Goal: Register for event/course

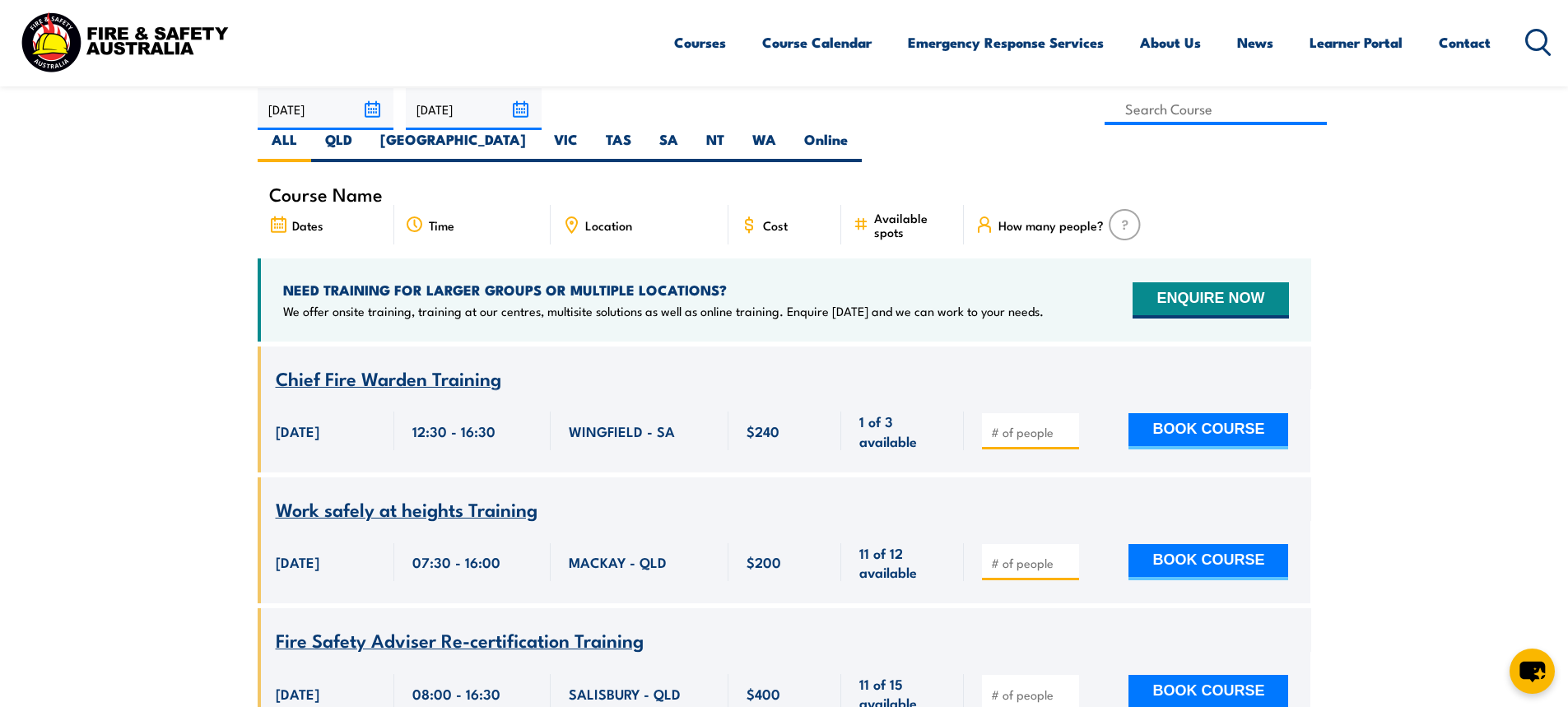
scroll to position [494, 0]
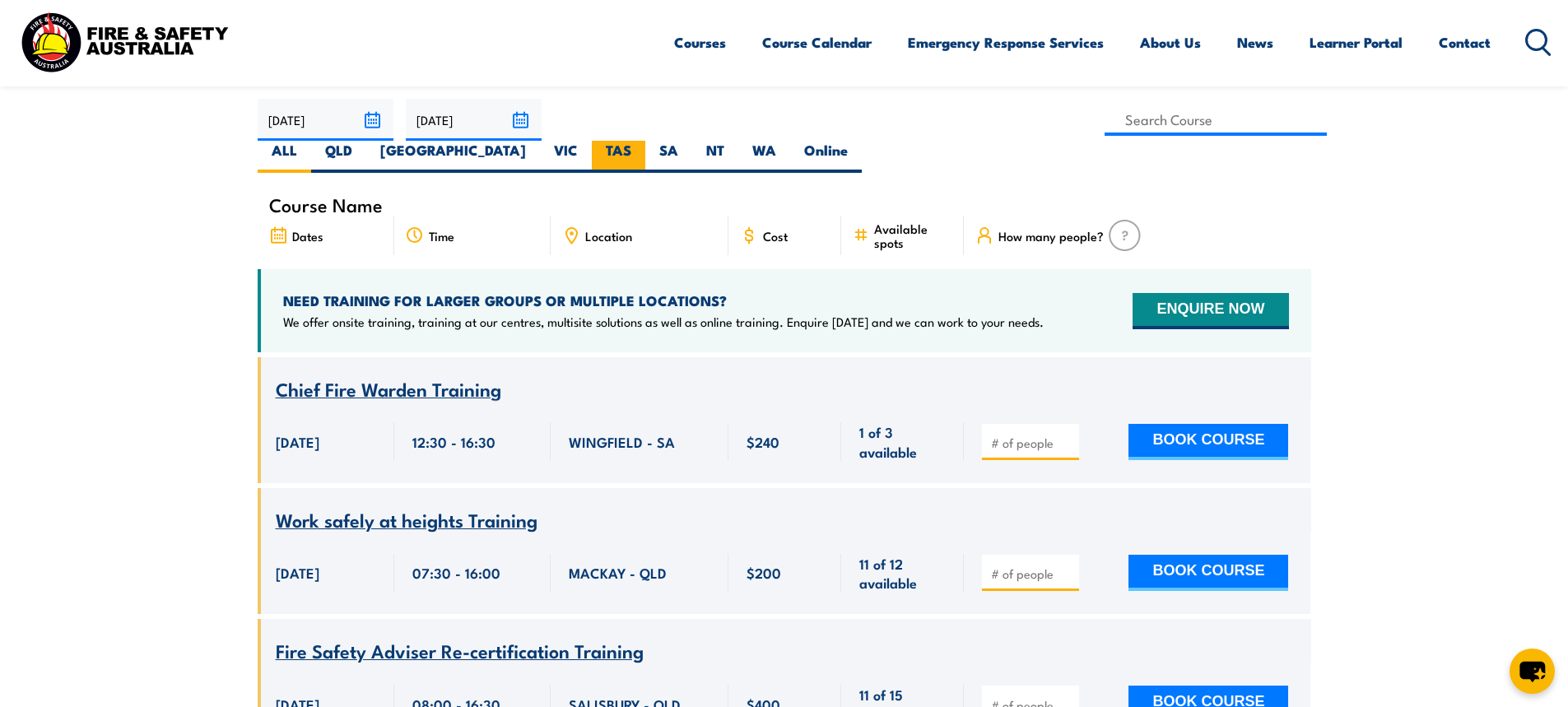
click at [645, 141] on label "TAS" at bounding box center [619, 156] width 54 height 32
click at [642, 141] on input "TAS" at bounding box center [636, 145] width 11 height 11
radio input "true"
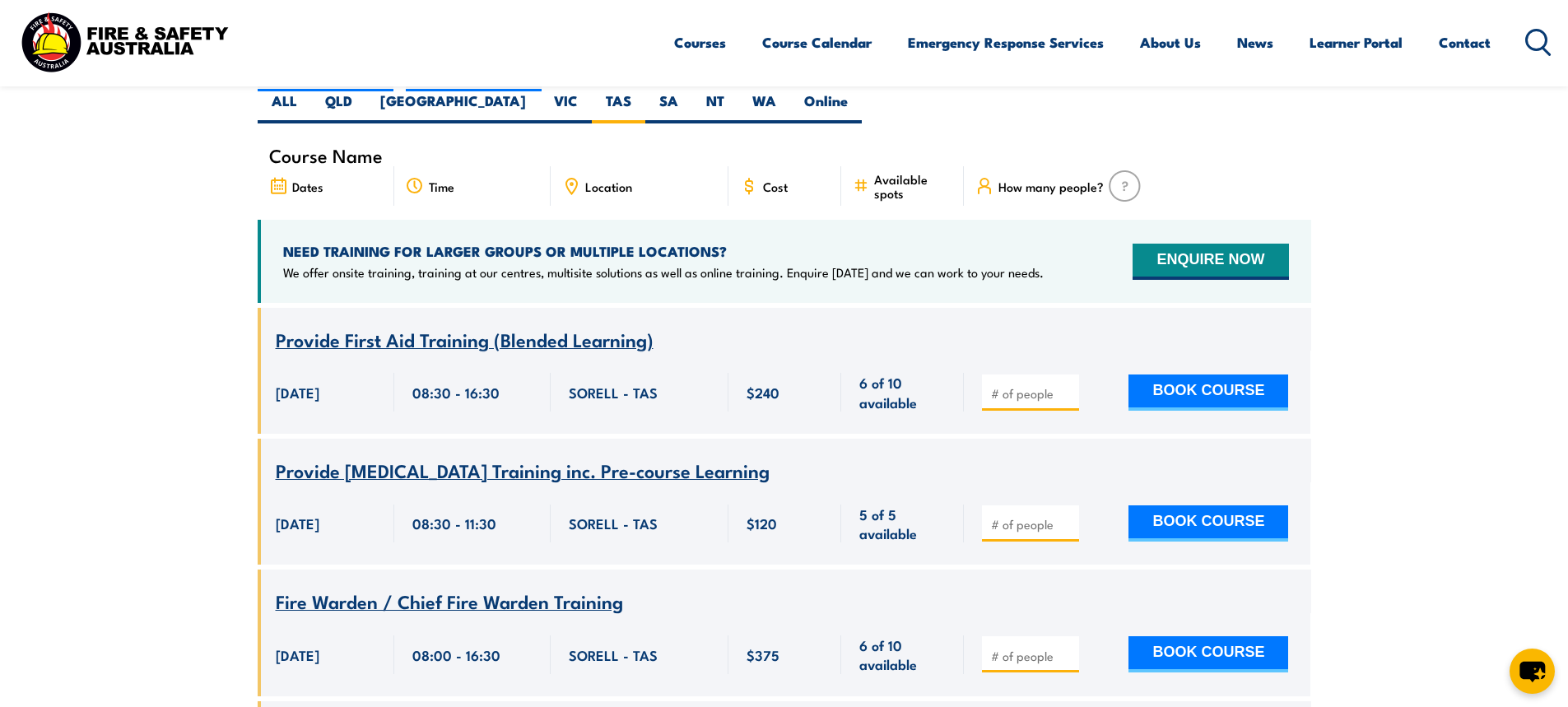
click at [606, 179] on span "Location" at bounding box center [608, 186] width 47 height 14
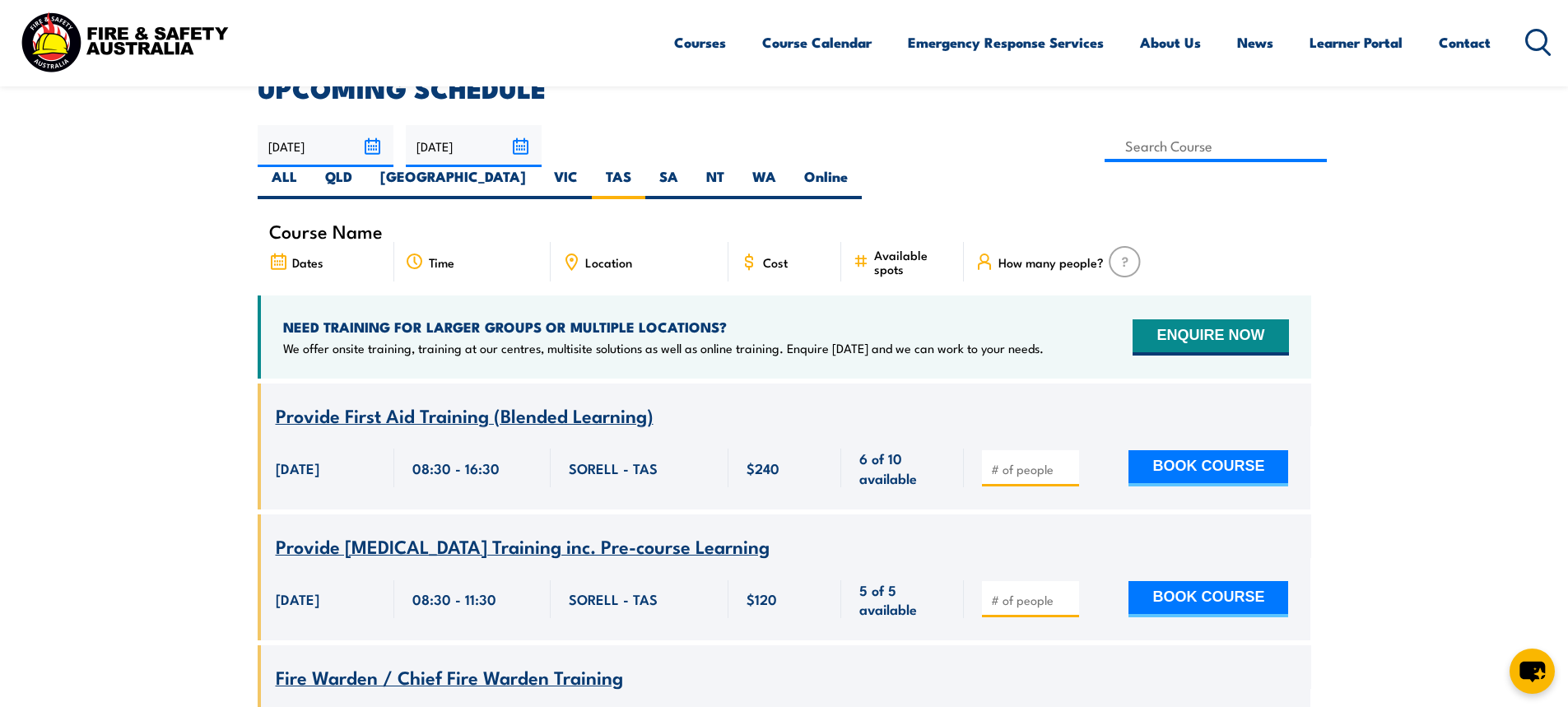
scroll to position [461, 0]
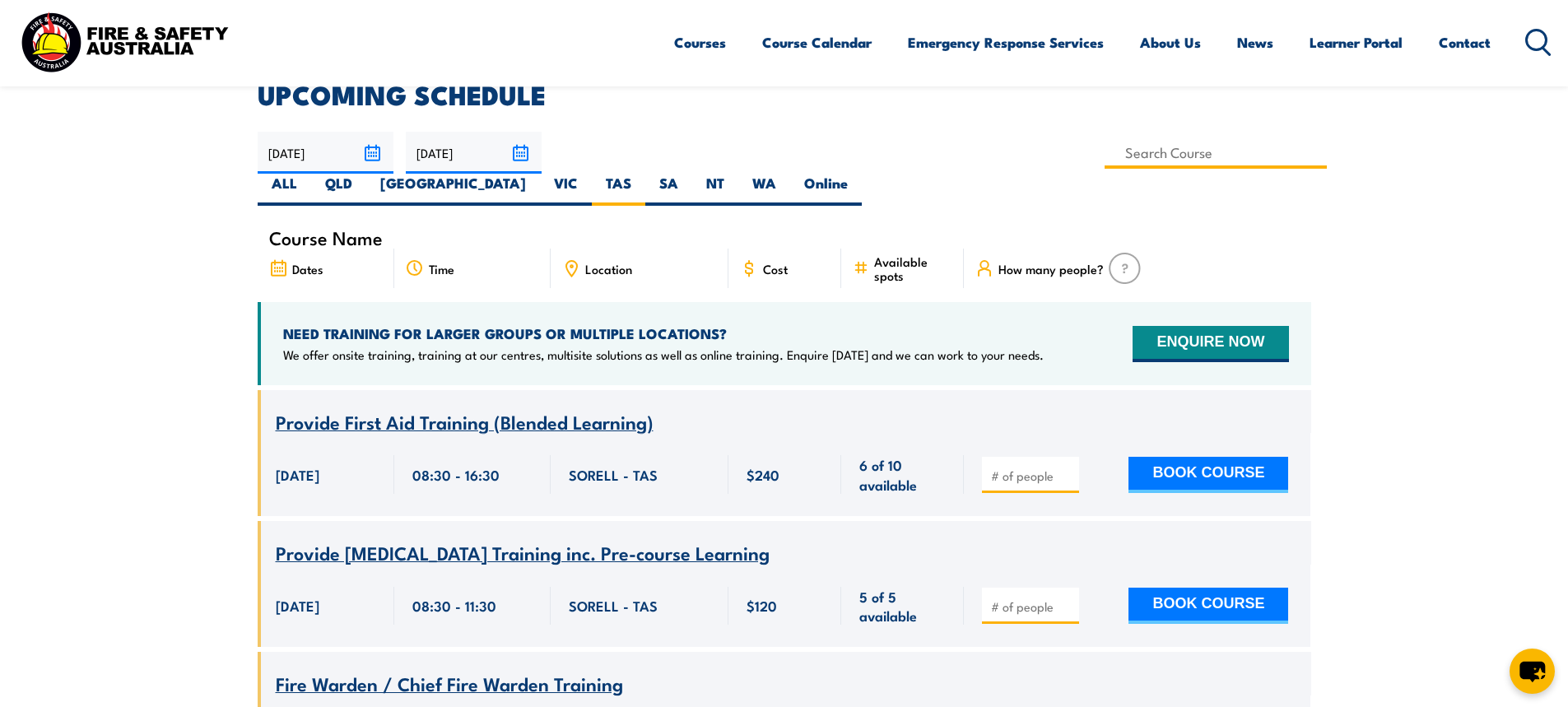
click at [1104, 162] on input at bounding box center [1216, 152] width 223 height 32
type input "Provide First Aid Training (Blended Learning)"
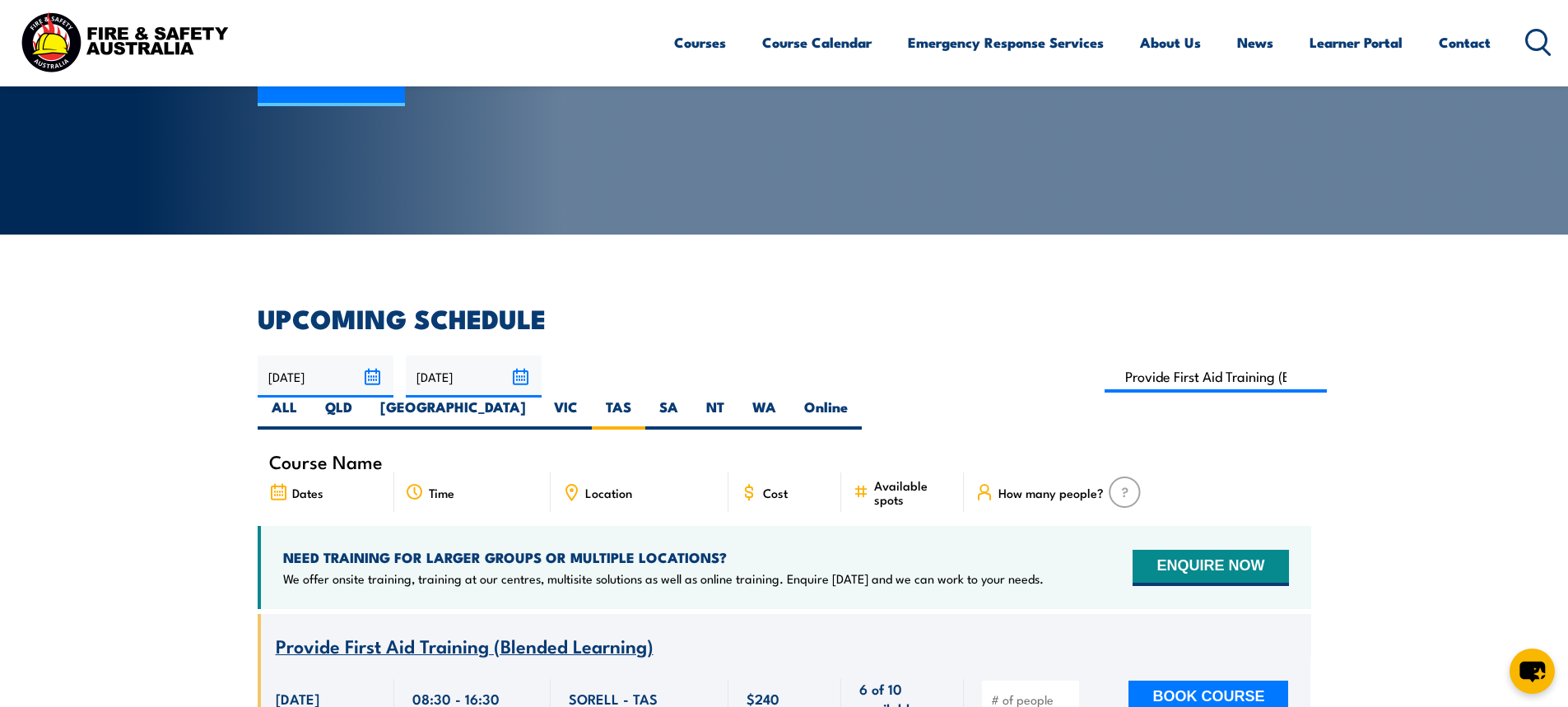
scroll to position [214, 0]
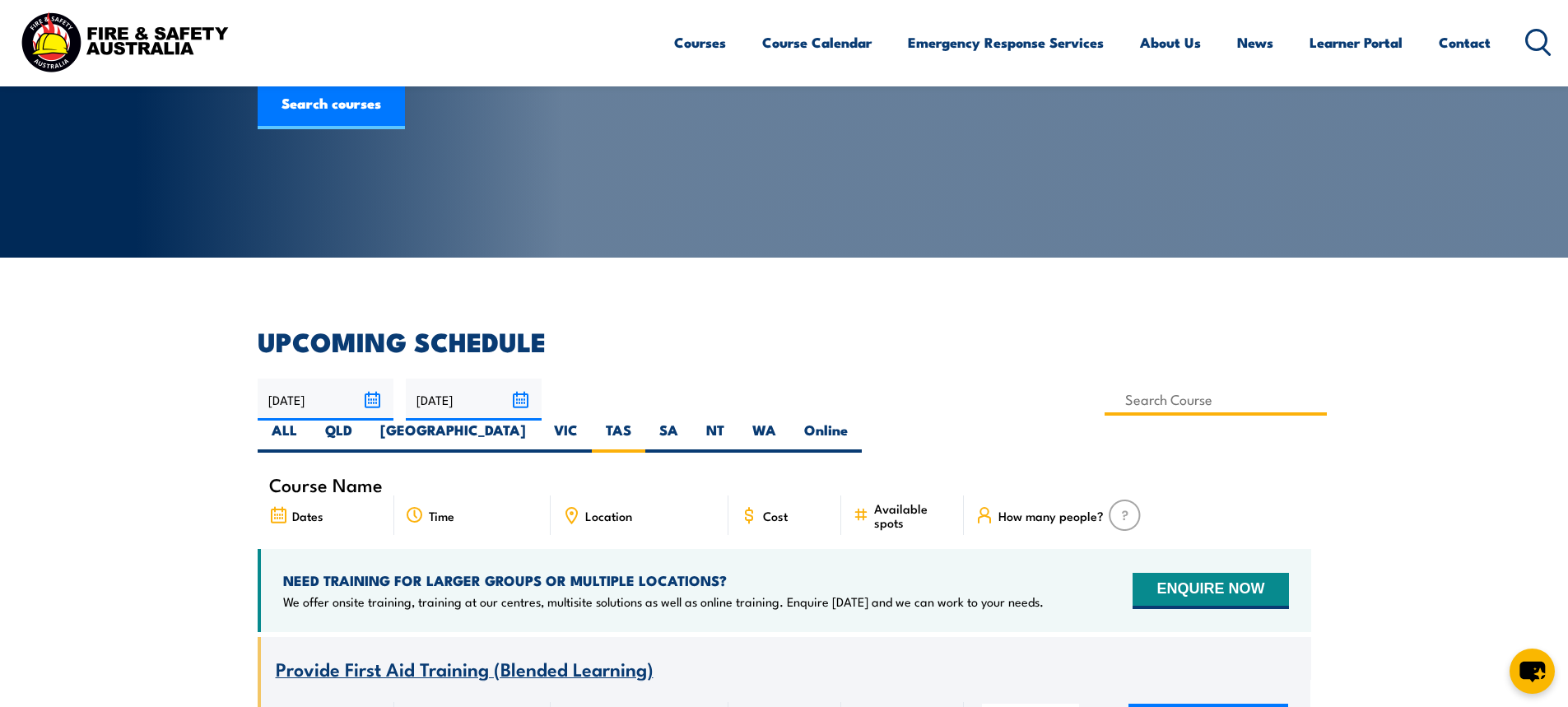
click at [1104, 408] on input at bounding box center [1216, 399] width 223 height 32
type input "Occupational First Aid Training"
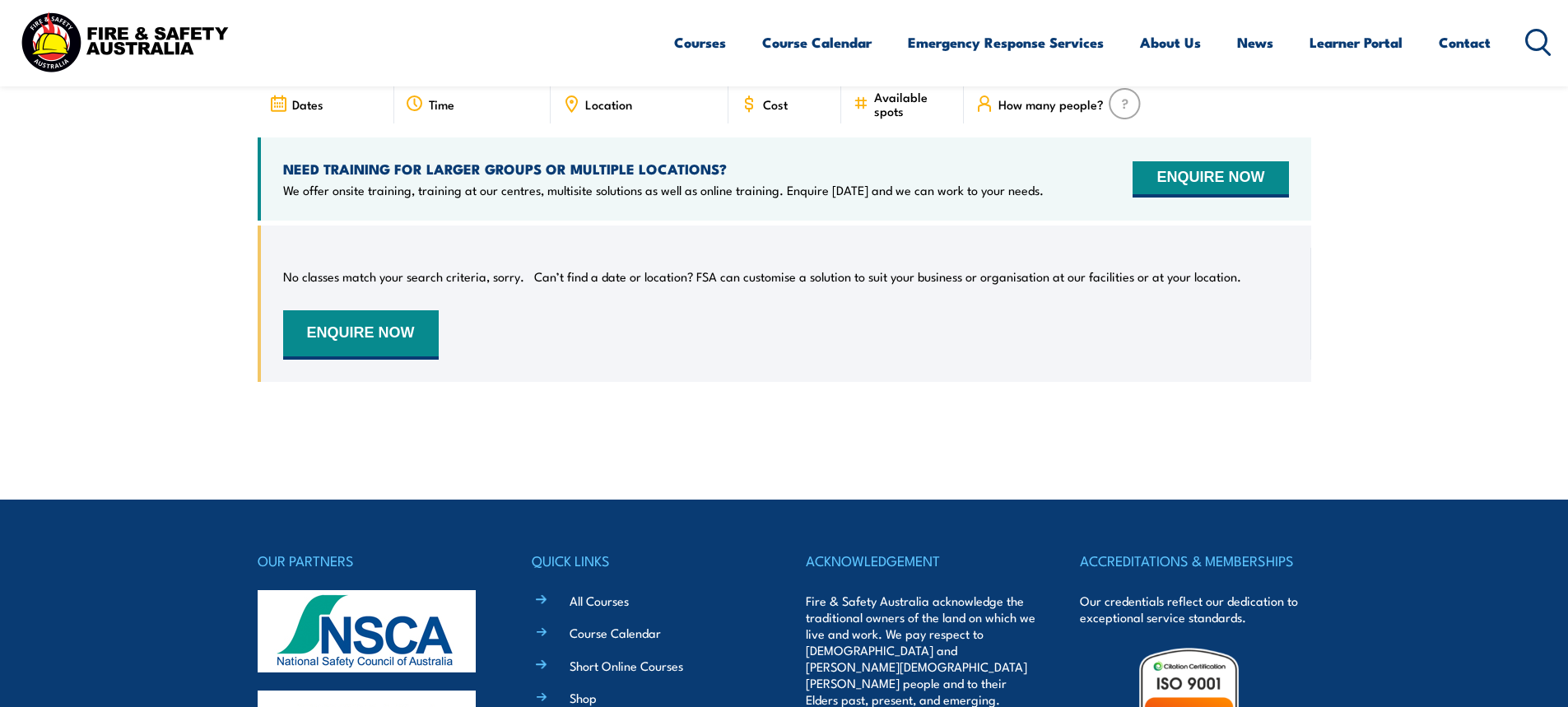
scroll to position [944, 0]
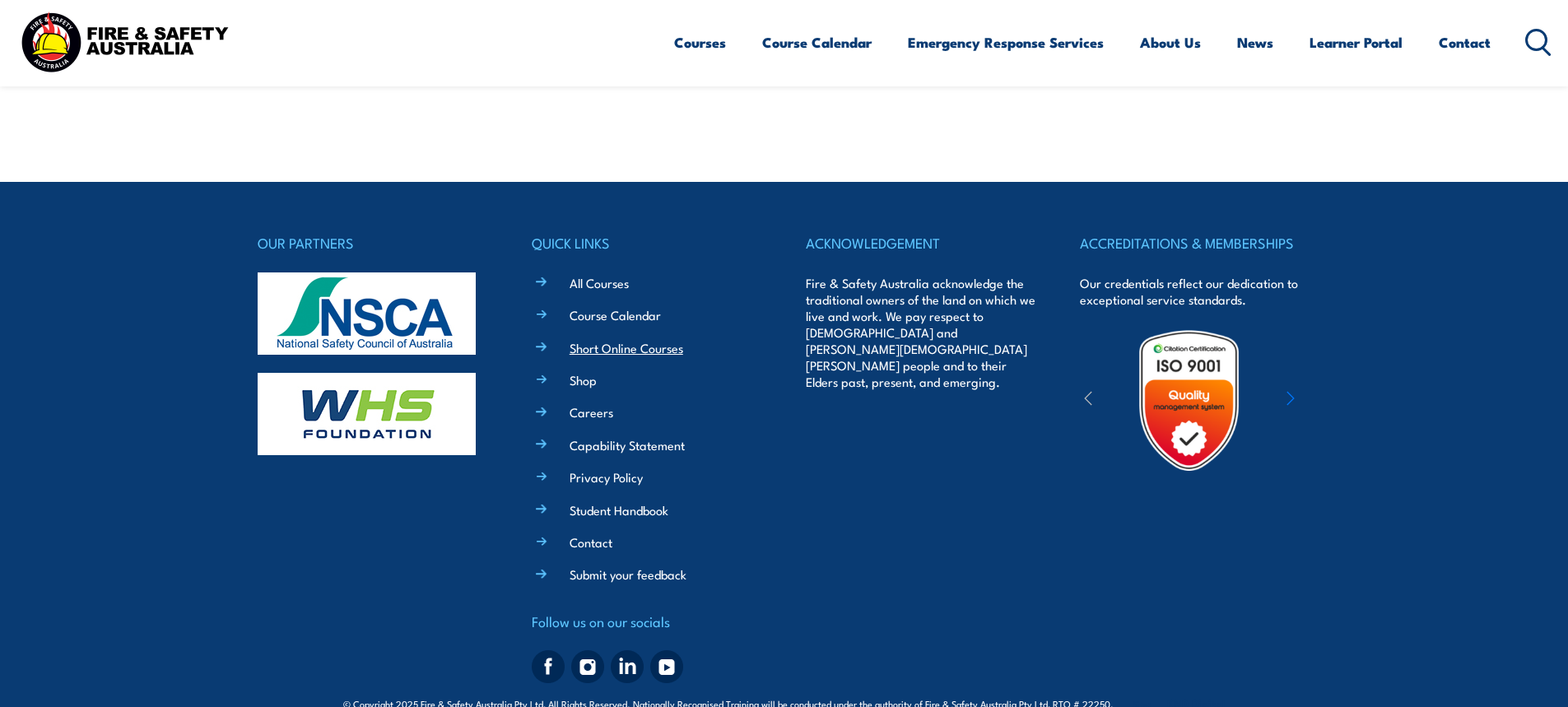
click at [630, 339] on link "Short Online Courses" at bounding box center [627, 348] width 114 height 17
